Goal: Task Accomplishment & Management: Manage account settings

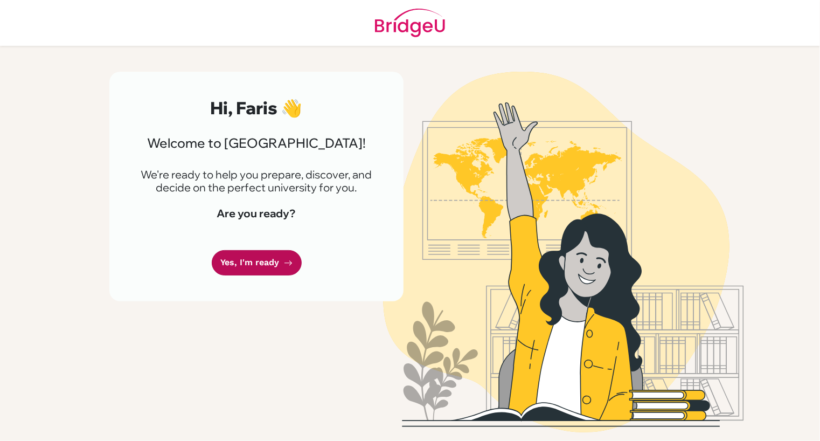
click at [266, 261] on link "Yes, I'm ready" at bounding box center [257, 262] width 90 height 25
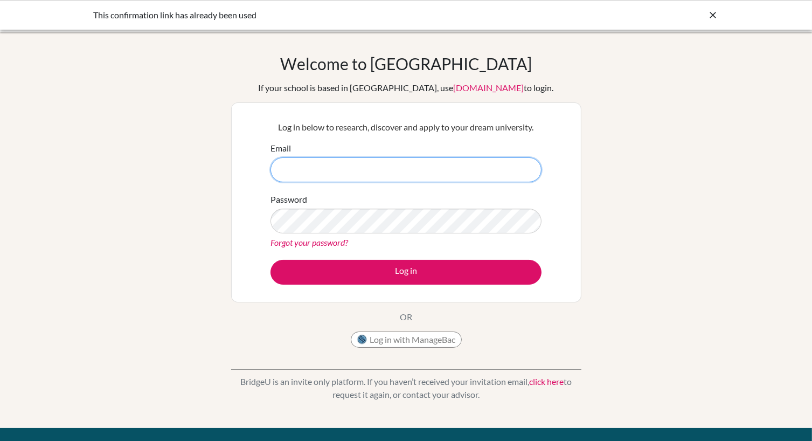
type input "[EMAIL_ADDRESS][DOMAIN_NAME]"
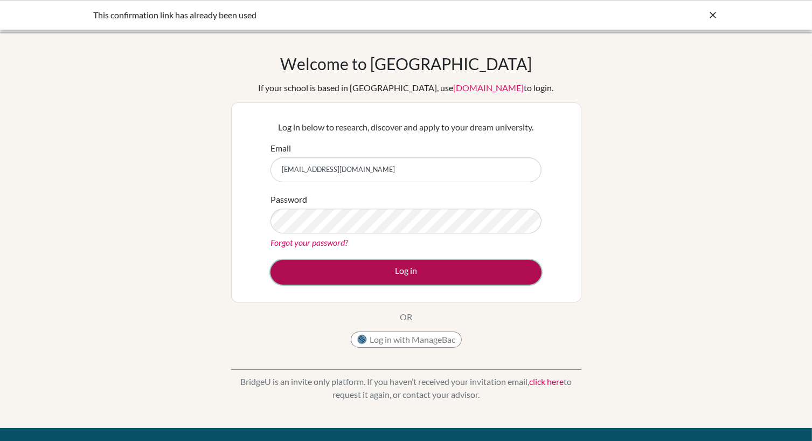
click at [366, 279] on button "Log in" at bounding box center [406, 272] width 271 height 25
